Goal: Task Accomplishment & Management: Use online tool/utility

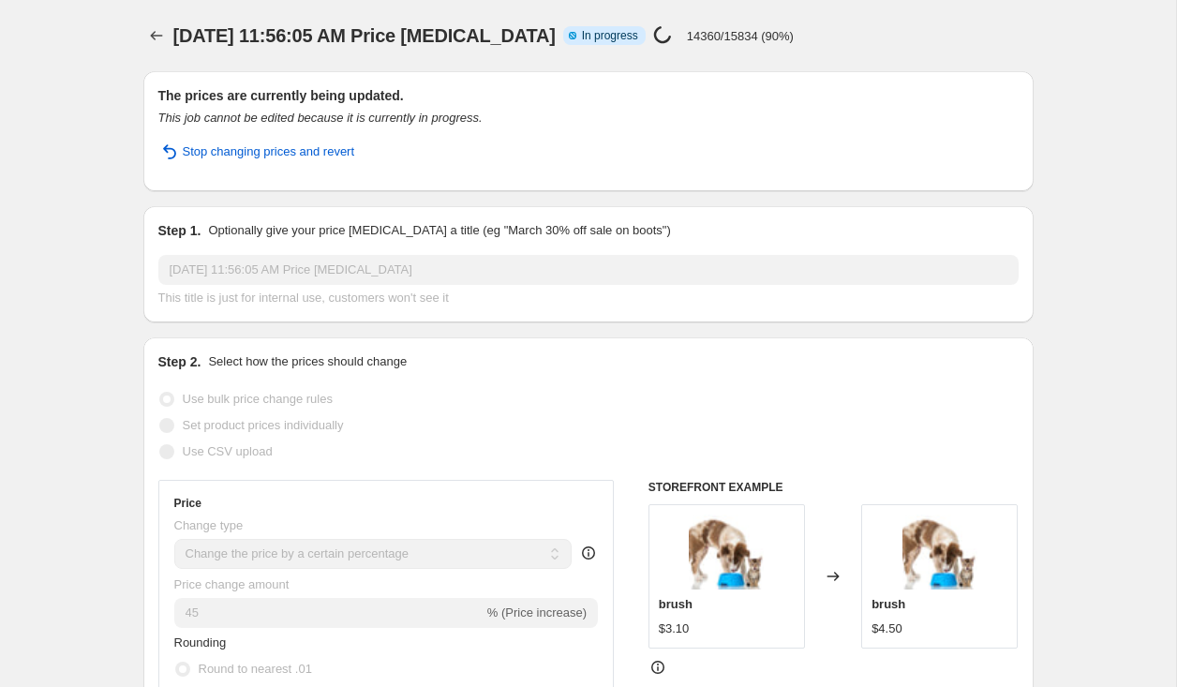
select select "percentage"
select select "no_change"
click at [728, 29] on p "14360/15834 (90%)" at bounding box center [740, 36] width 107 height 14
click at [590, 41] on span "In progress" at bounding box center [610, 35] width 56 height 15
click at [173, 156] on icon "button" at bounding box center [169, 151] width 13 height 15
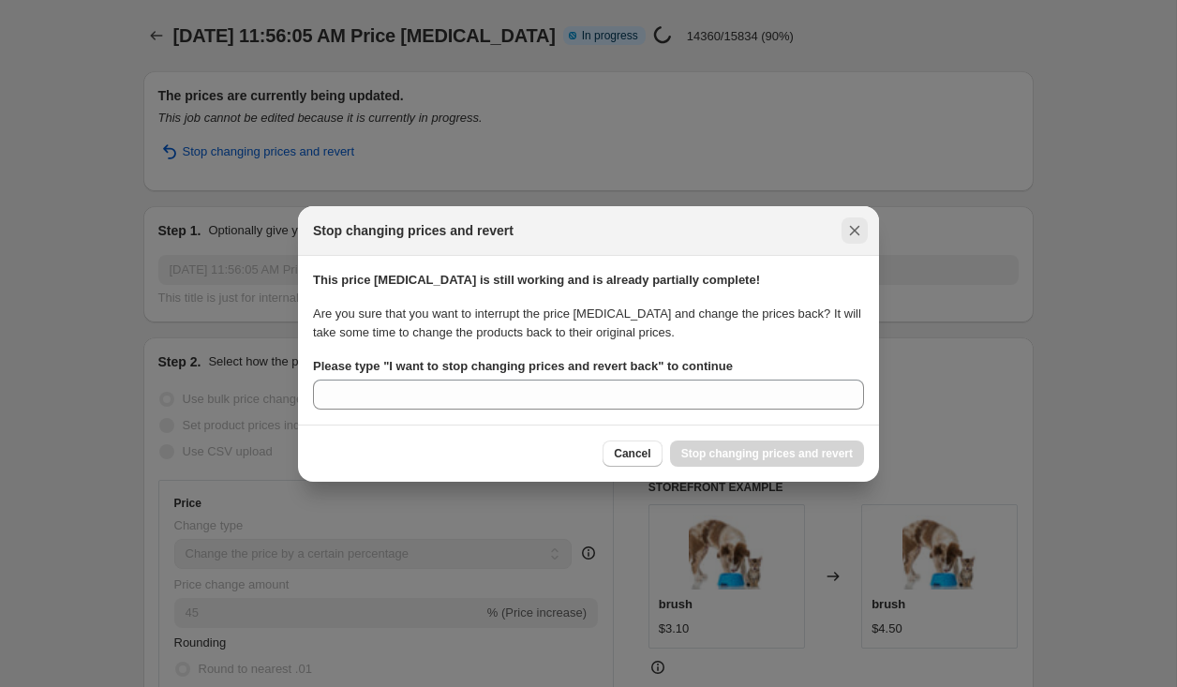
click at [863, 230] on icon "Close" at bounding box center [854, 230] width 19 height 19
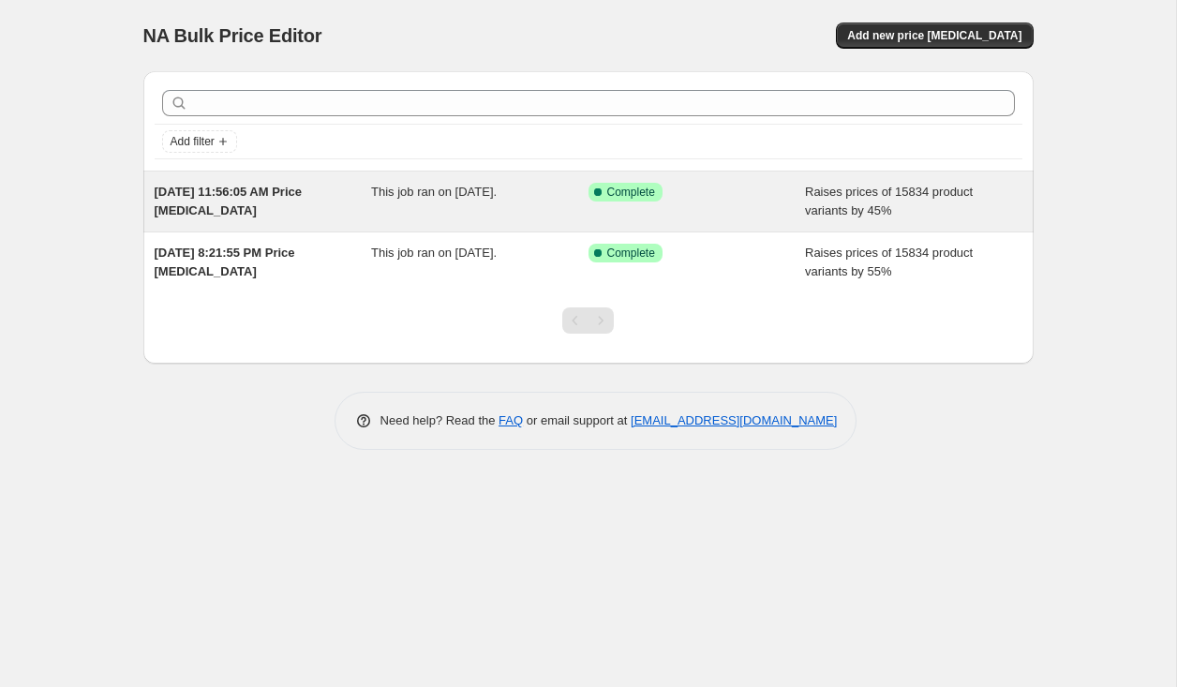
click at [508, 179] on div "[DATE] 11:56:05 AM Price [MEDICAL_DATA] This job ran on [DATE]. Success Complet…" at bounding box center [588, 201] width 890 height 60
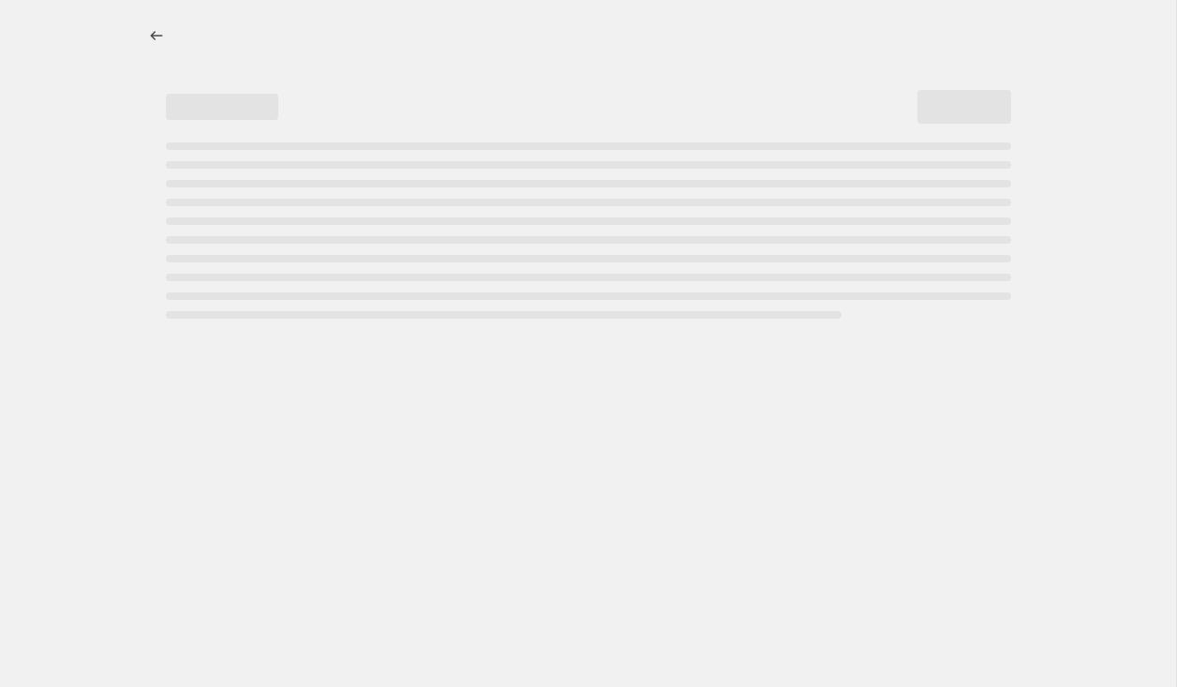
select select "percentage"
select select "no_change"
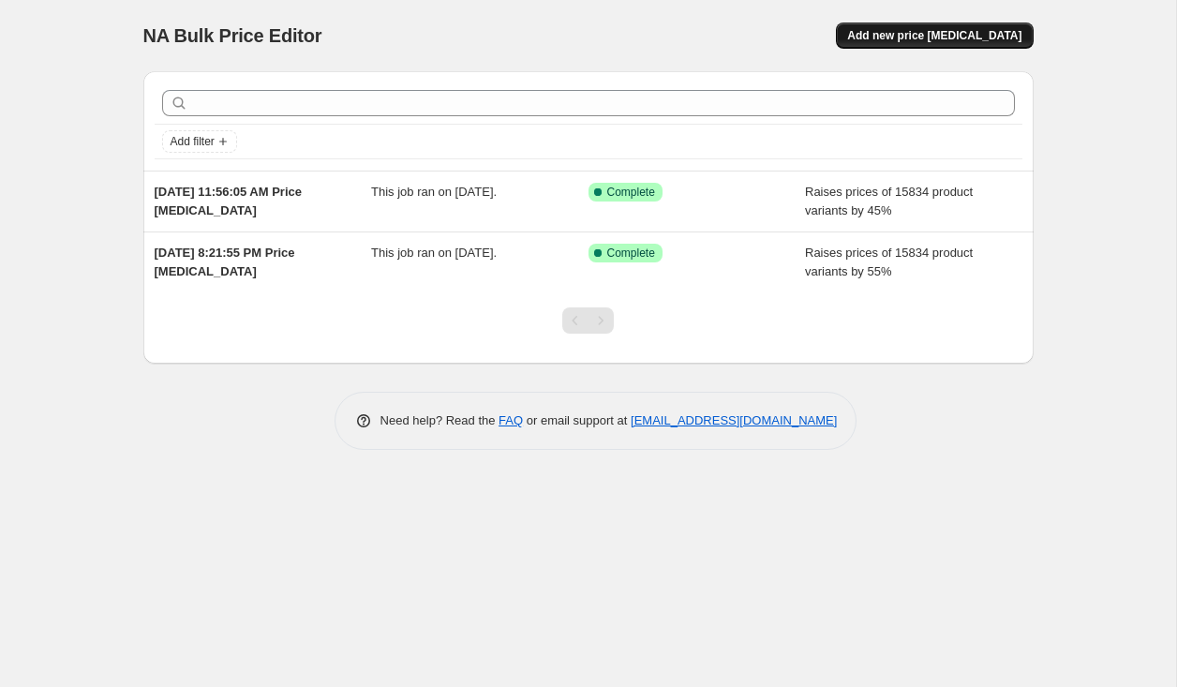
click at [888, 33] on span "Add new price [MEDICAL_DATA]" at bounding box center [934, 35] width 174 height 15
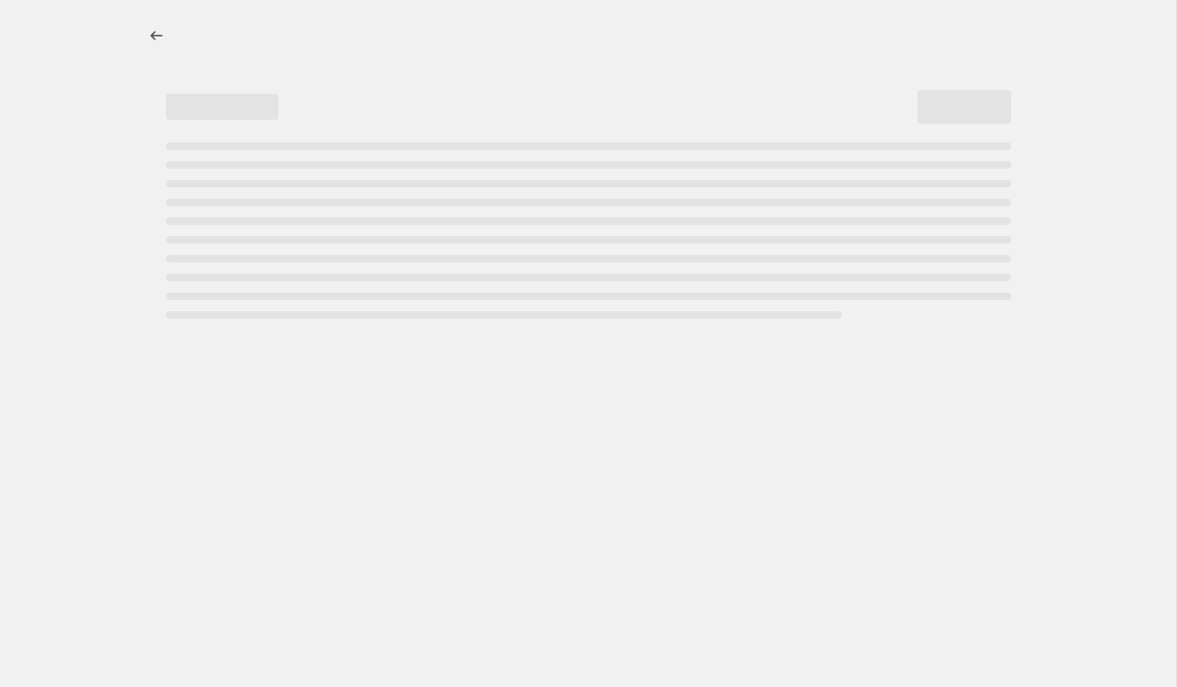
select select "percentage"
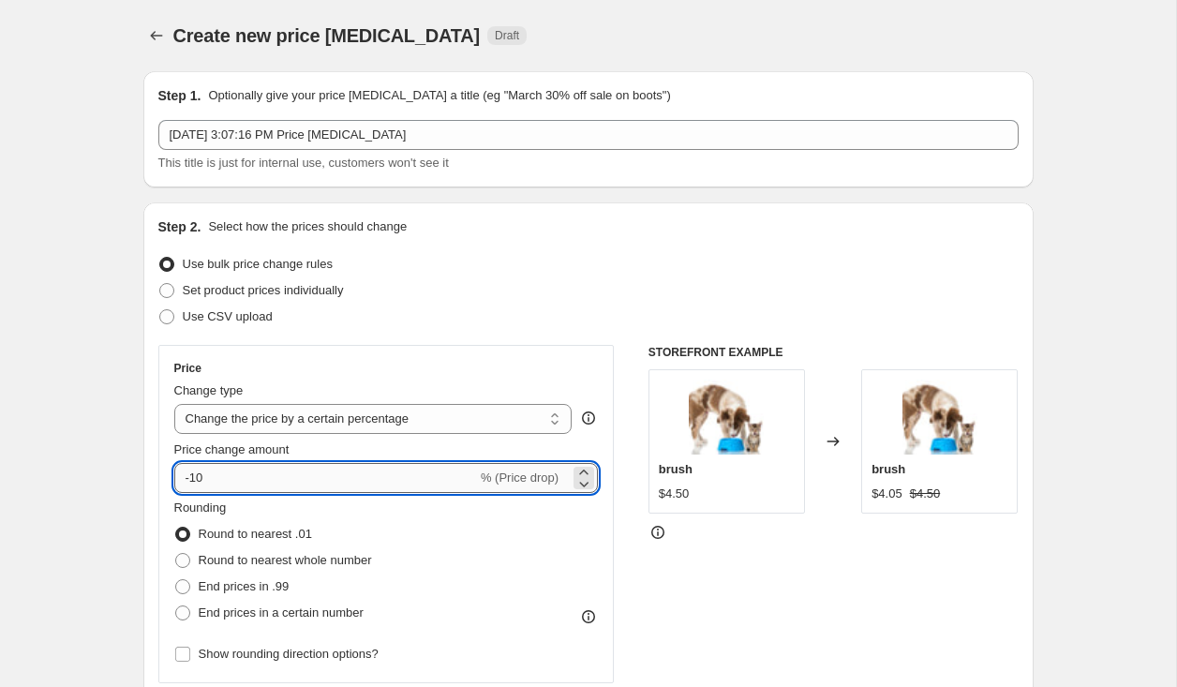
click at [220, 475] on input "-10" at bounding box center [325, 478] width 303 height 30
type input "-1"
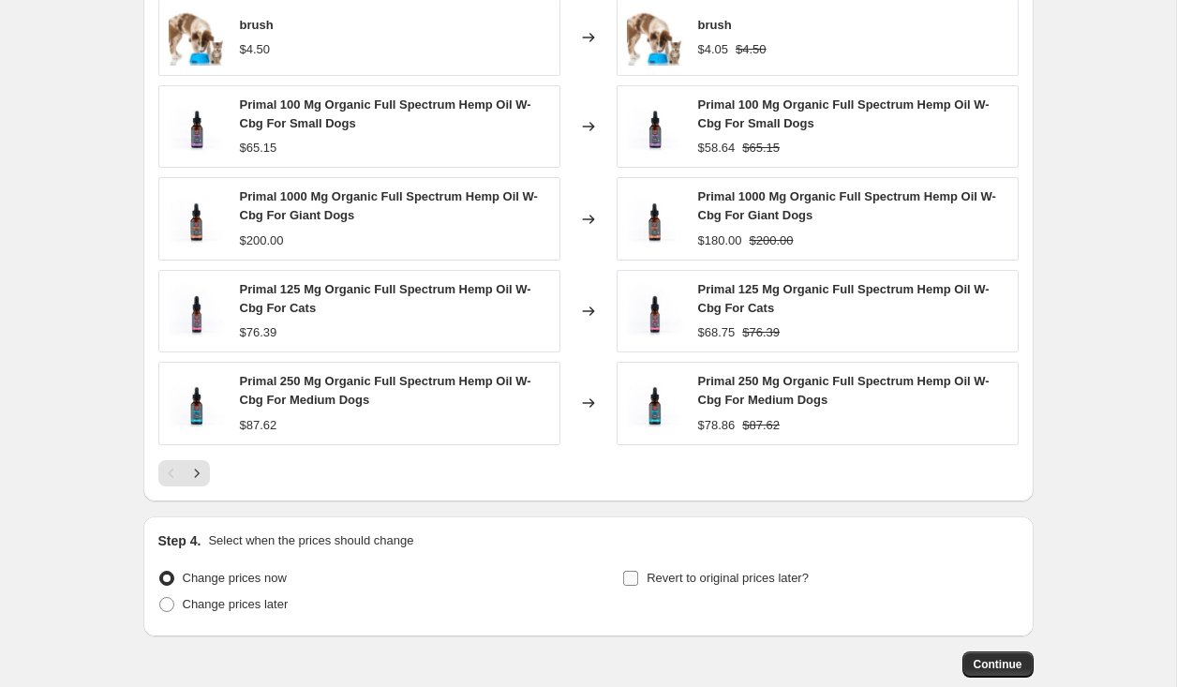
scroll to position [1209, 0]
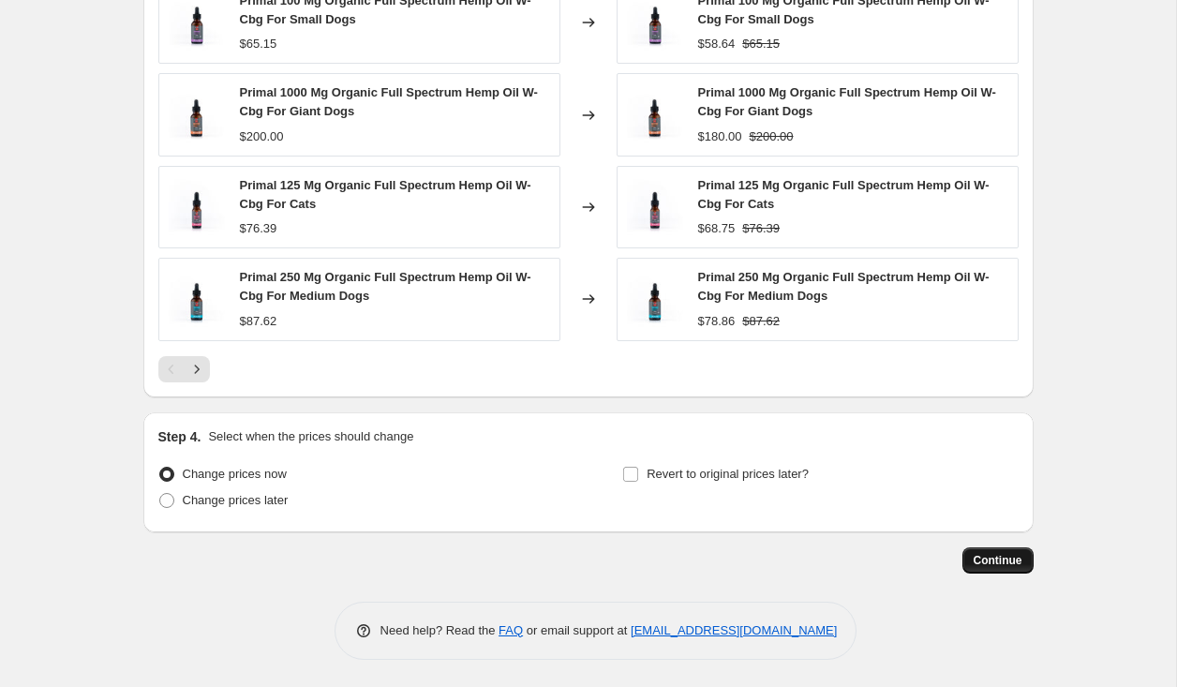
type input "-30"
click at [973, 556] on span "Continue" at bounding box center [997, 560] width 49 height 15
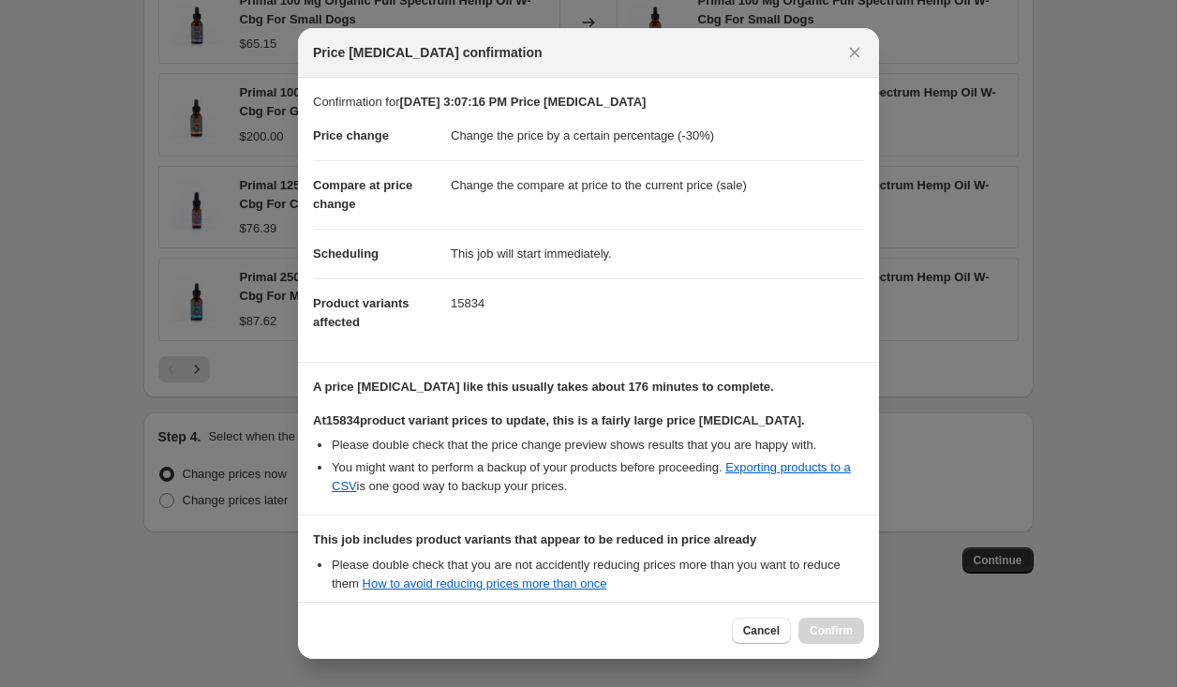
scroll to position [205, 0]
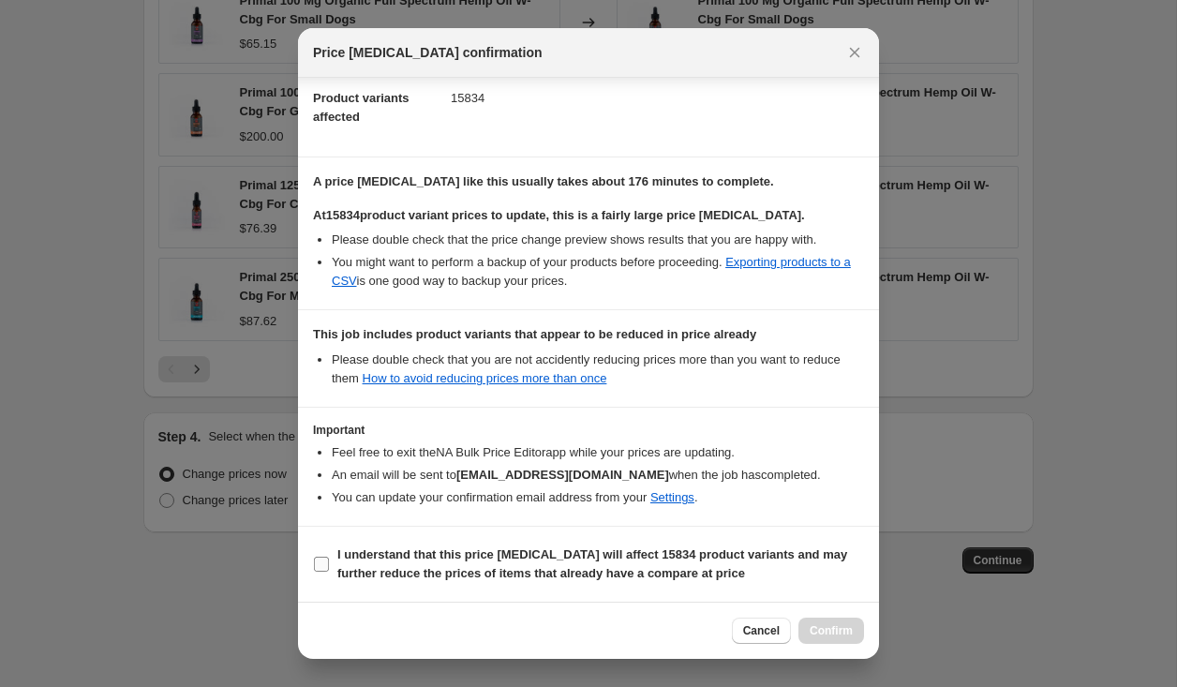
click at [321, 570] on input "I understand that this price change job will affect 15834 product variants and …" at bounding box center [321, 563] width 15 height 15
checkbox input "true"
click at [815, 623] on button "Confirm" at bounding box center [831, 630] width 66 height 26
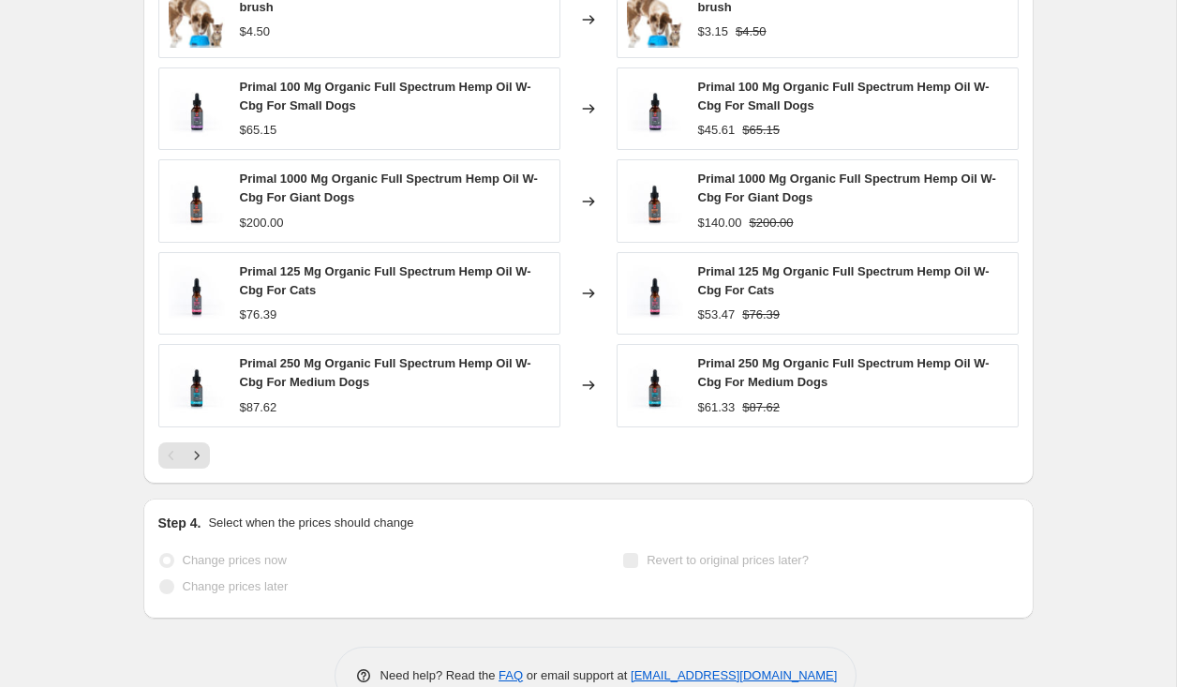
scroll to position [1258, 0]
